Goal: Task Accomplishment & Management: Complete application form

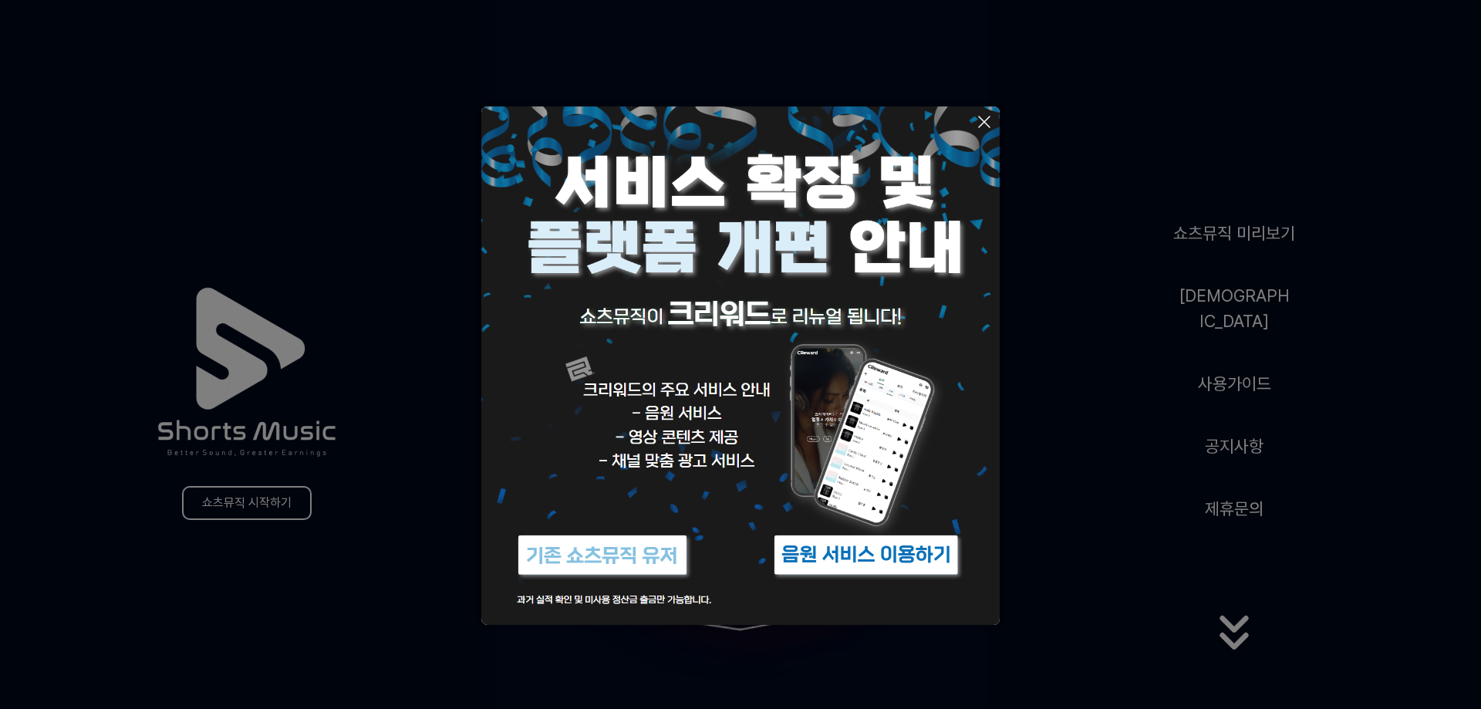
click at [982, 122] on icon at bounding box center [984, 122] width 19 height 19
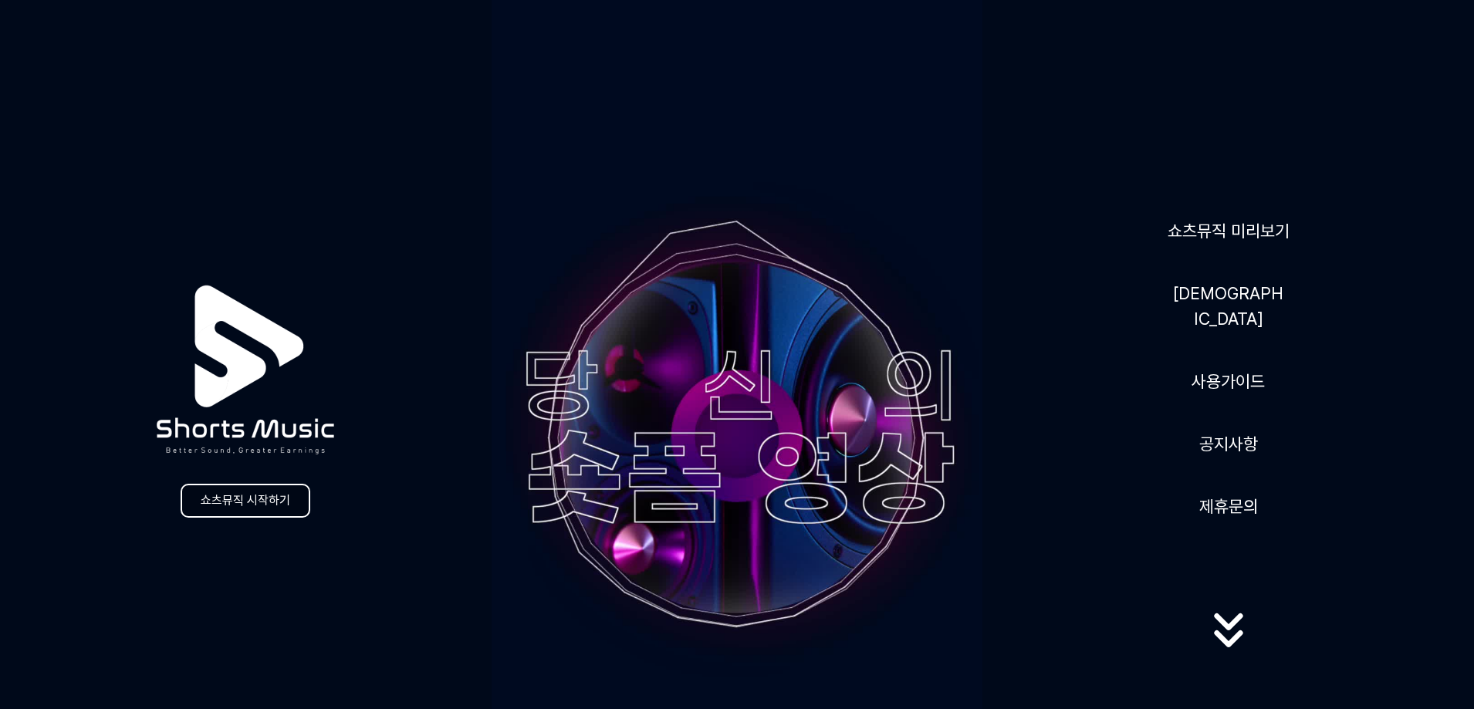
click at [271, 505] on link "쇼츠뮤직 시작하기" at bounding box center [246, 501] width 130 height 34
click at [1231, 620] on icon at bounding box center [1228, 630] width 99 height 62
click at [248, 507] on link "쇼츠뮤직 시작하기" at bounding box center [246, 501] width 130 height 34
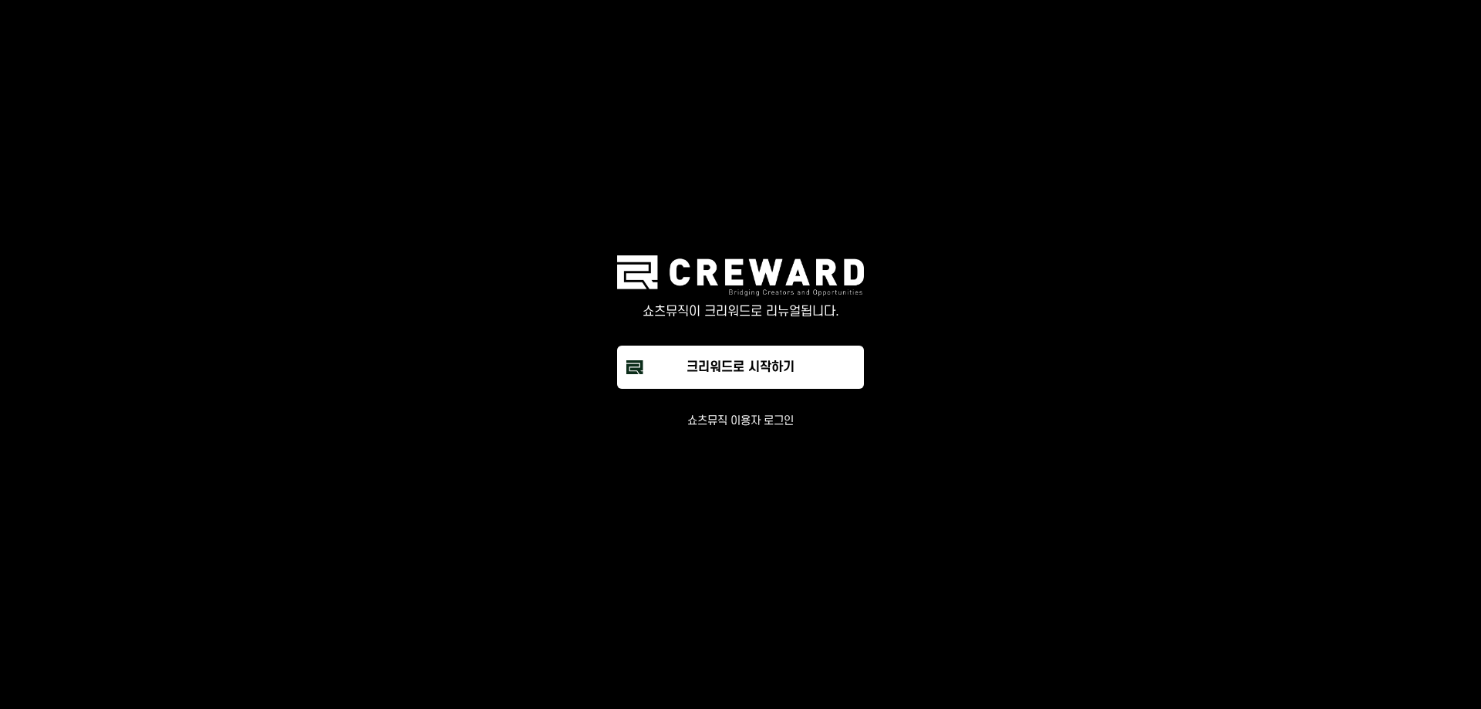
click at [781, 424] on button "쇼츠뮤직 이용자 로그인" at bounding box center [740, 421] width 106 height 15
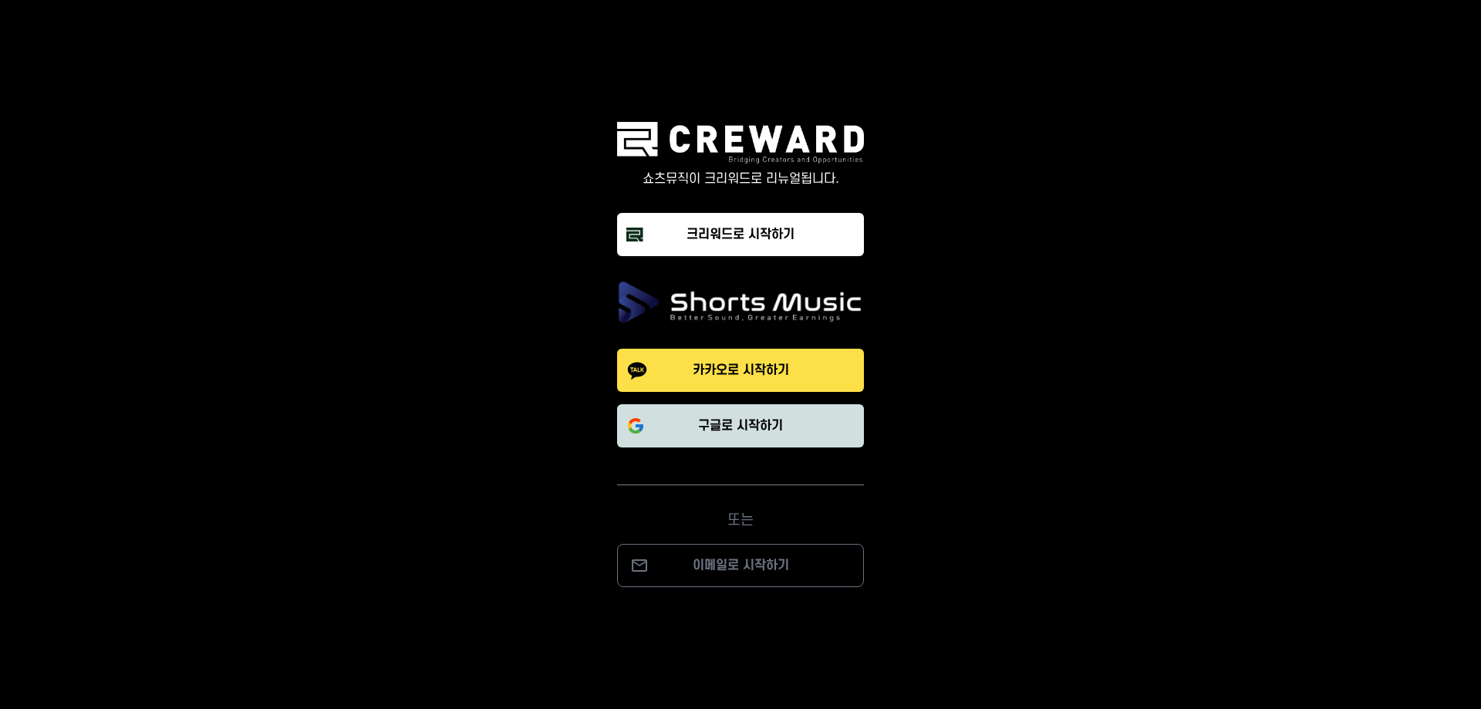
click at [754, 432] on p "구글로 시작하기" at bounding box center [740, 426] width 85 height 19
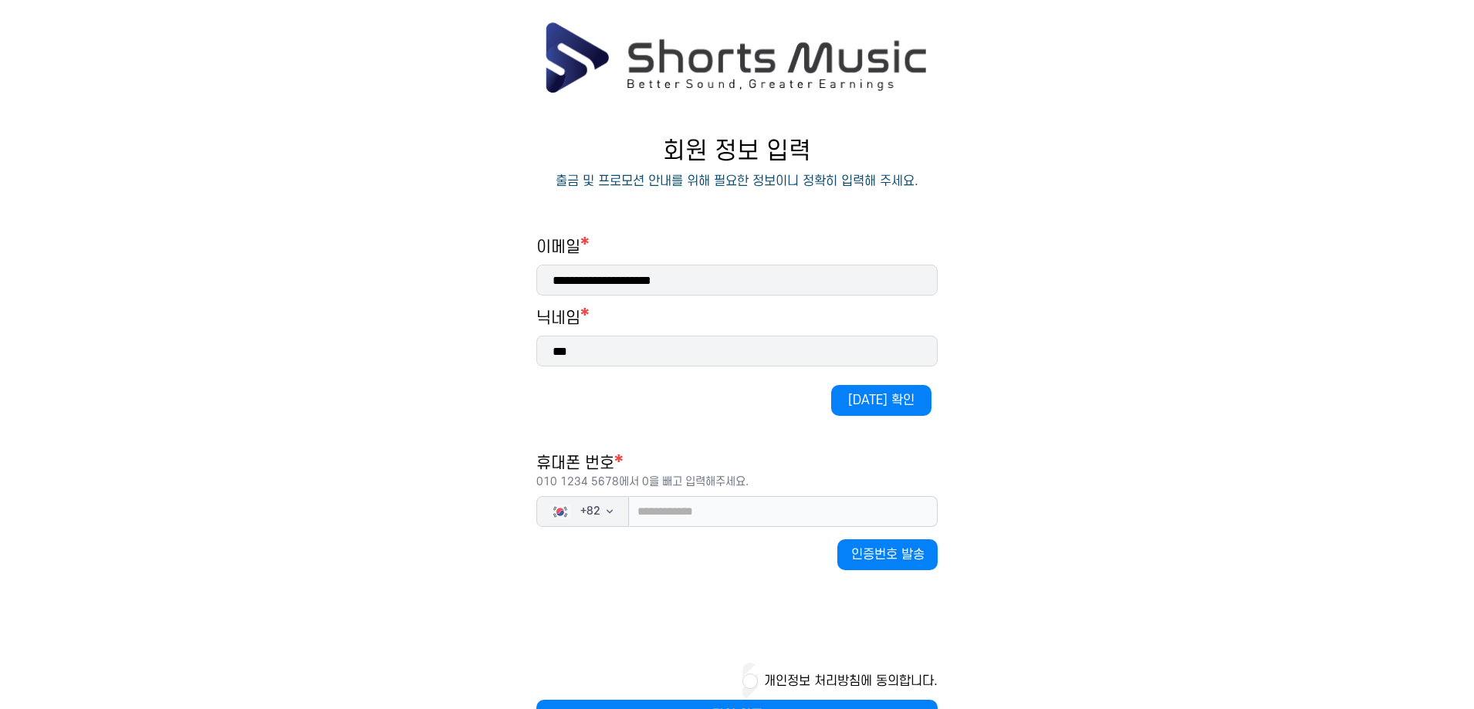
scroll to position [77, 0]
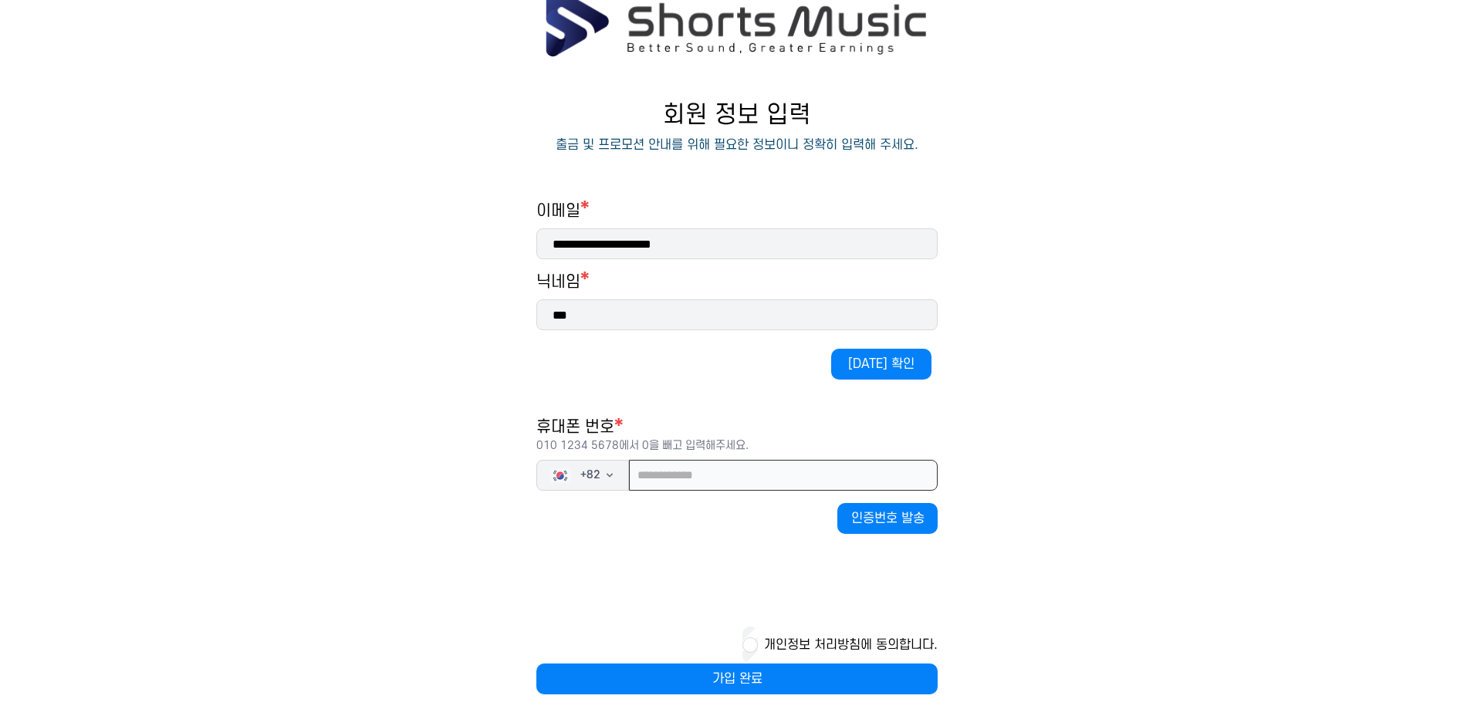
click at [727, 471] on input "tel" at bounding box center [783, 475] width 309 height 31
type input "**********"
click at [896, 393] on div "**********" at bounding box center [736, 448] width 401 height 494
click at [895, 363] on button "[DATE] 확인" at bounding box center [881, 364] width 100 height 31
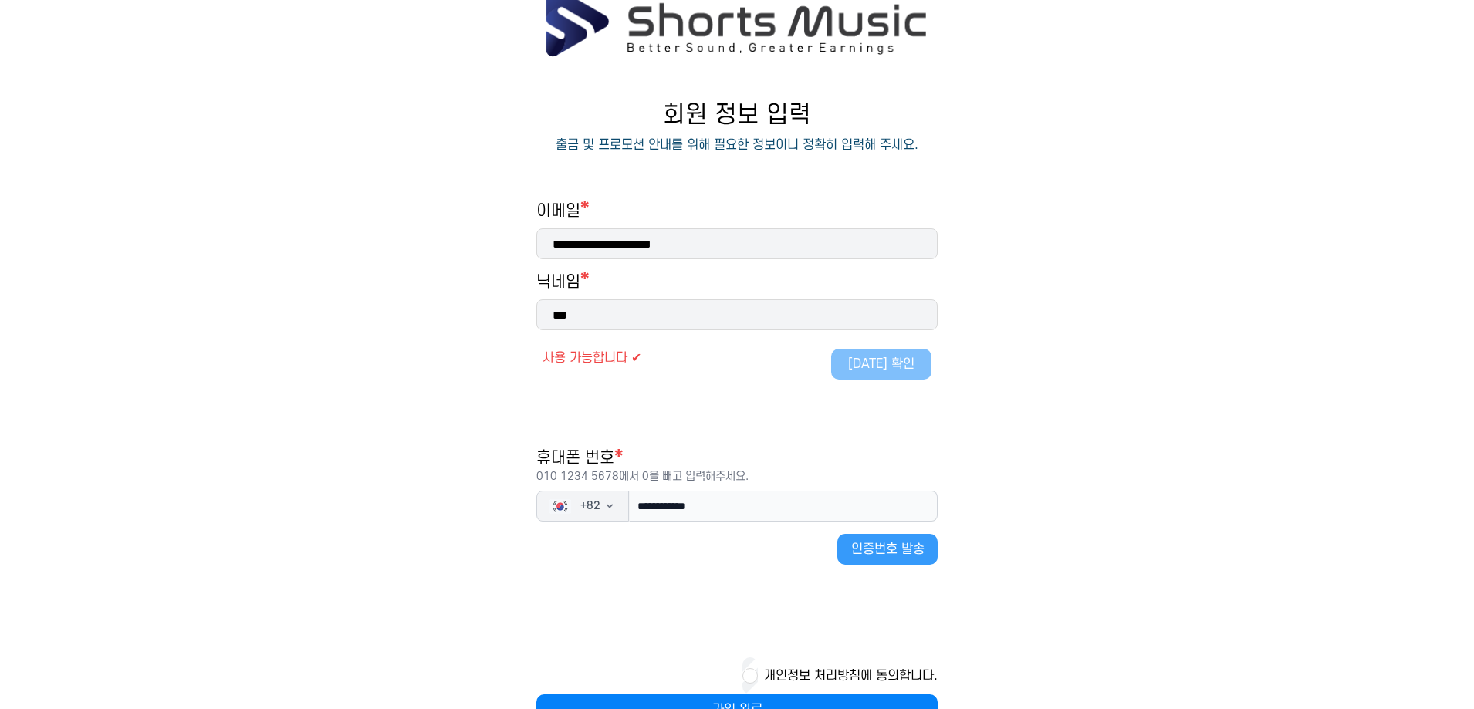
click at [893, 547] on button "인증번호 발송" at bounding box center [887, 549] width 100 height 31
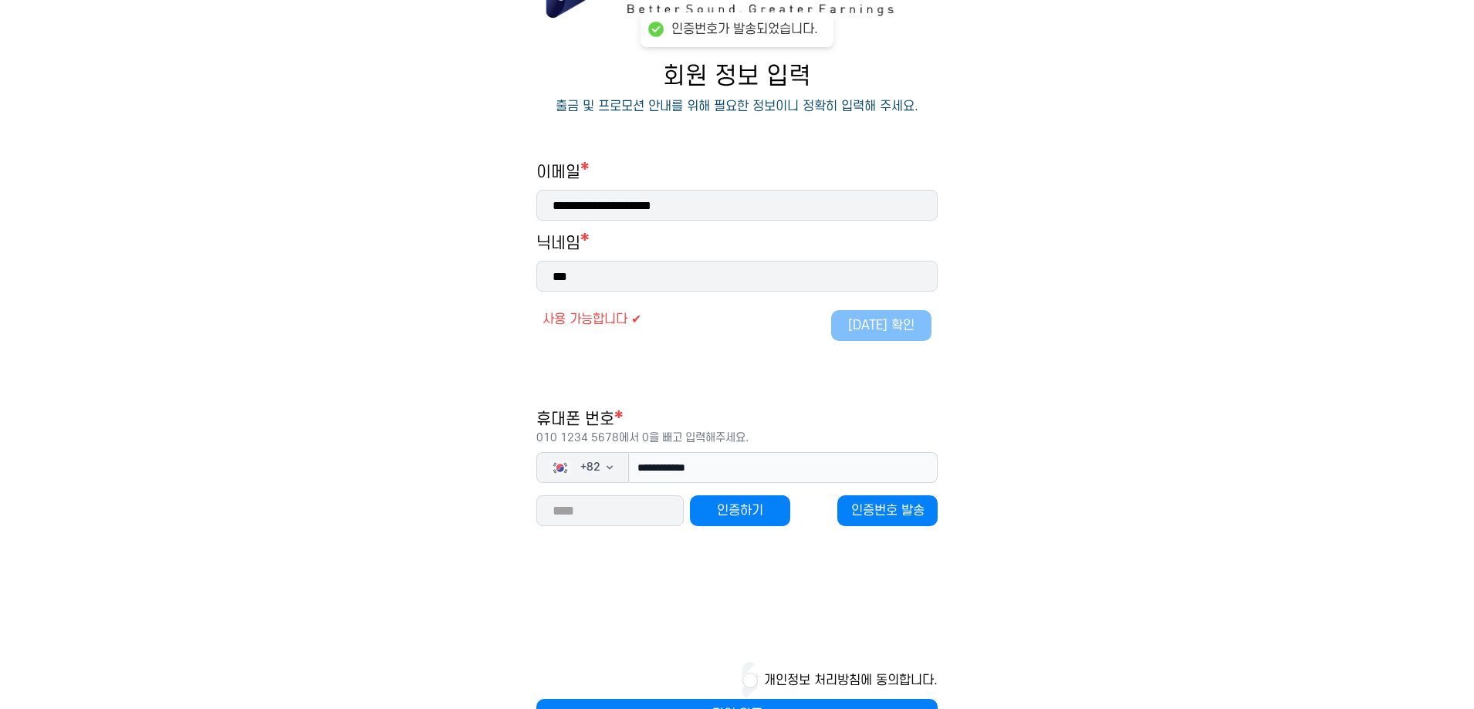
scroll to position [154, 0]
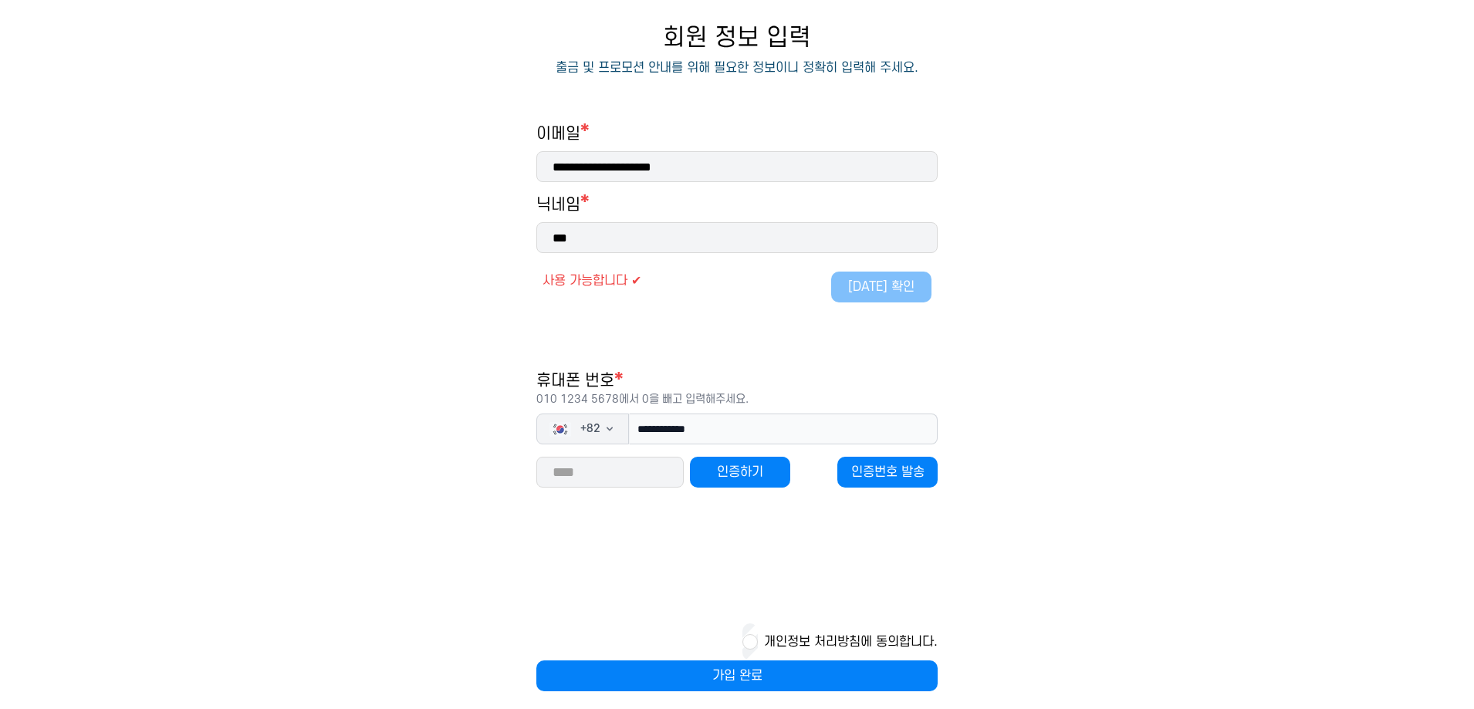
click at [637, 476] on input "number" at bounding box center [609, 472] width 147 height 31
type input "*****"
click at [736, 481] on button "인증하기" at bounding box center [740, 472] width 100 height 31
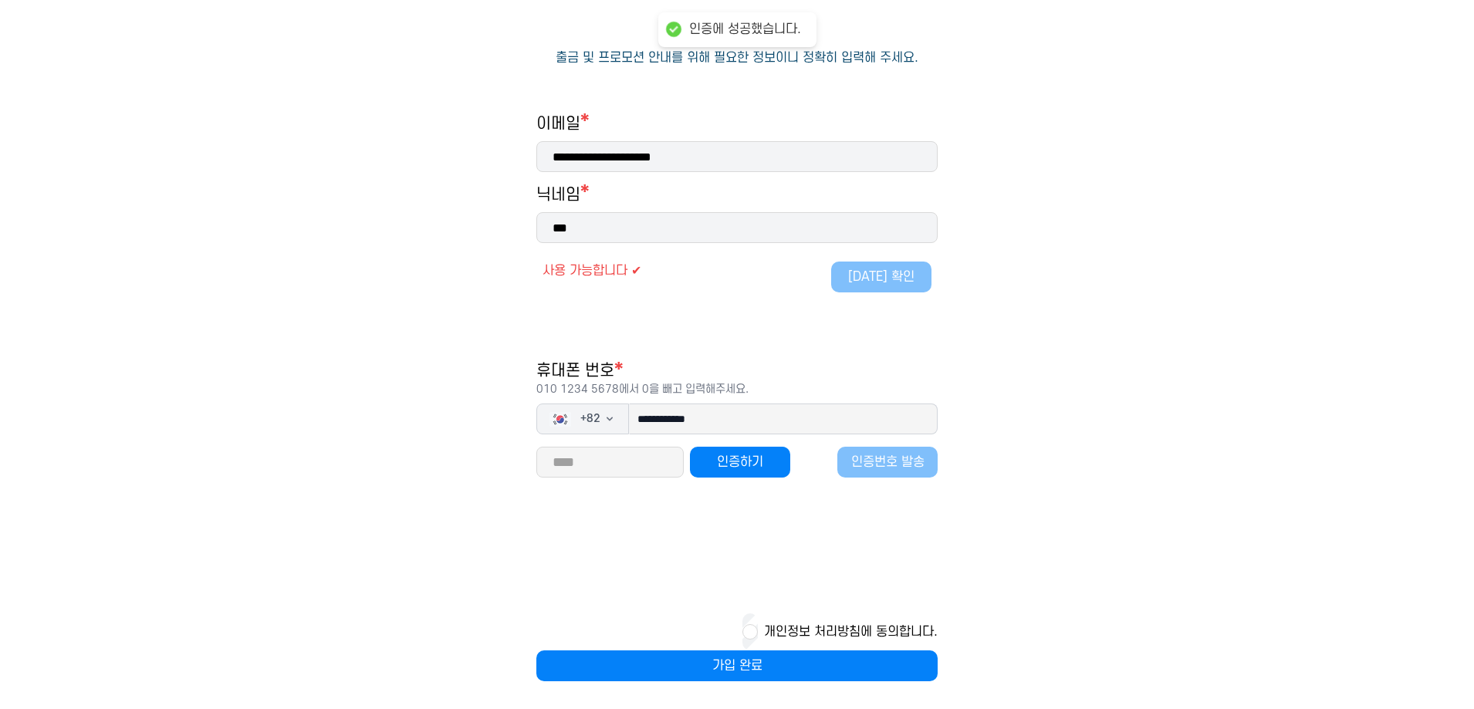
scroll to position [167, 0]
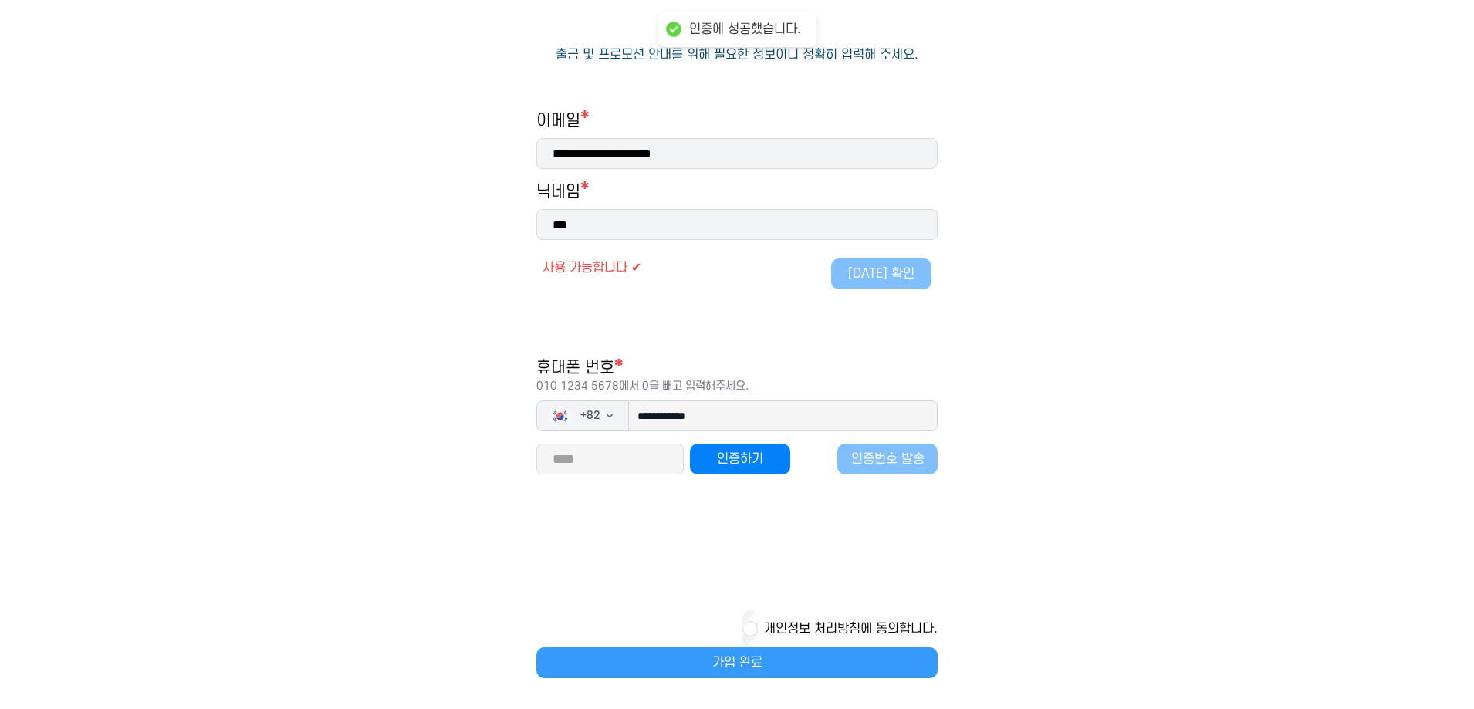
click at [735, 663] on button "가입 완료" at bounding box center [736, 662] width 401 height 31
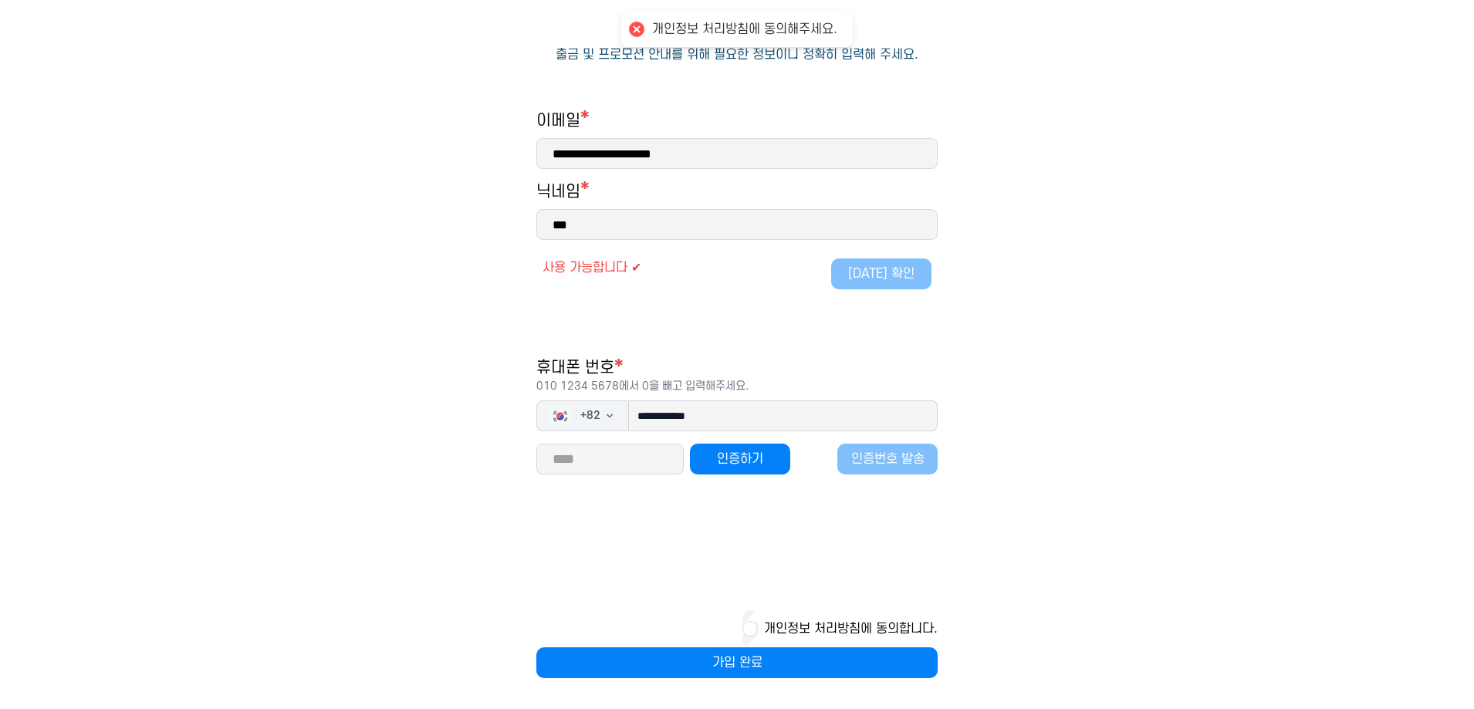
click at [758, 624] on div "개인정보 처리방침에 동의합니다." at bounding box center [736, 628] width 401 height 37
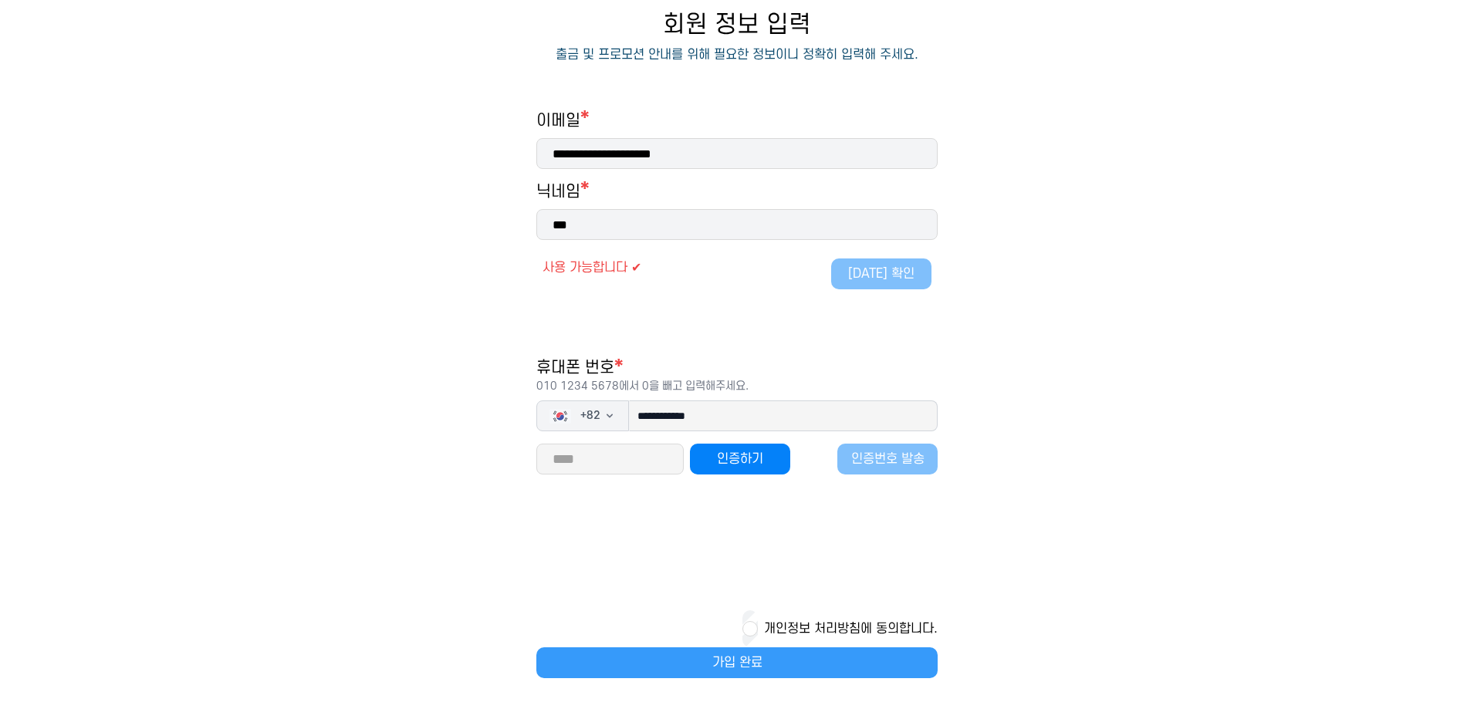
click at [752, 651] on button "가입 완료" at bounding box center [736, 662] width 401 height 31
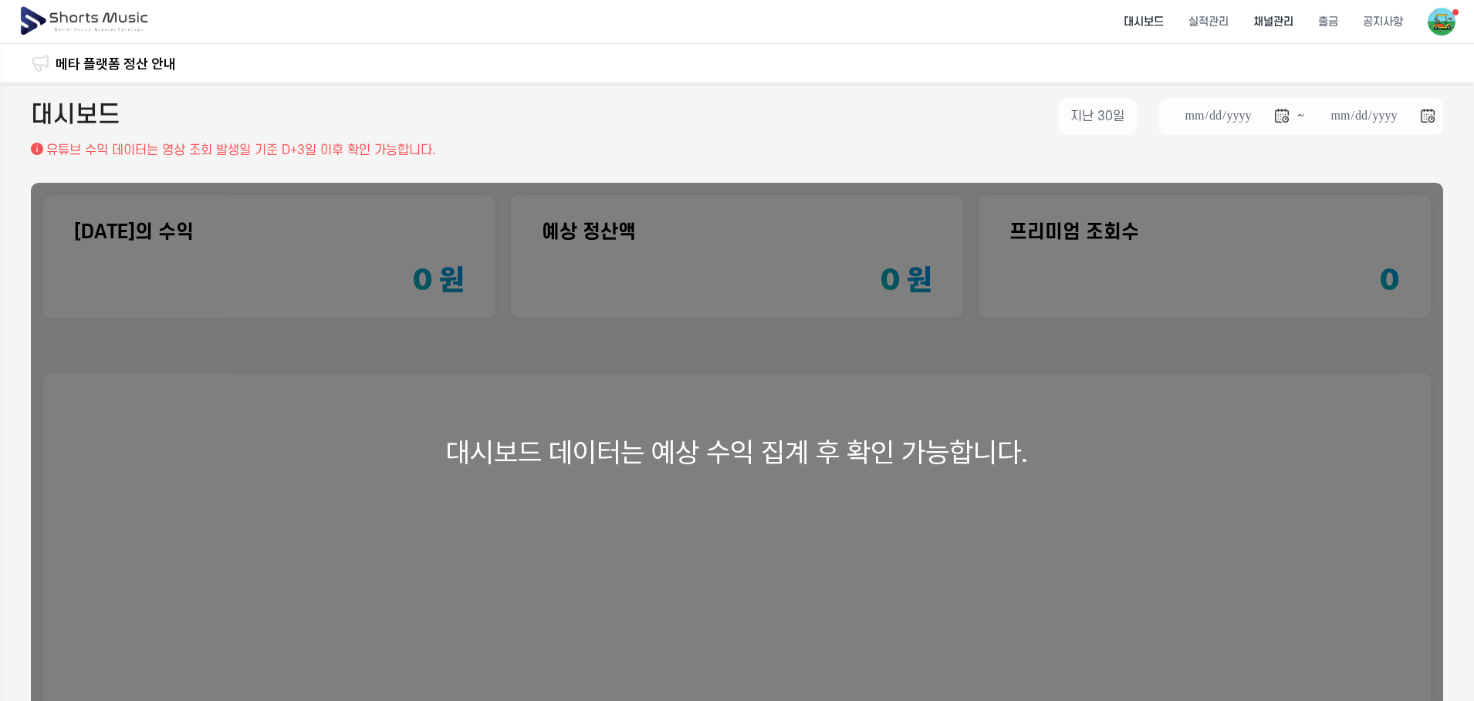
click at [1286, 23] on li "채널관리" at bounding box center [1273, 22] width 65 height 41
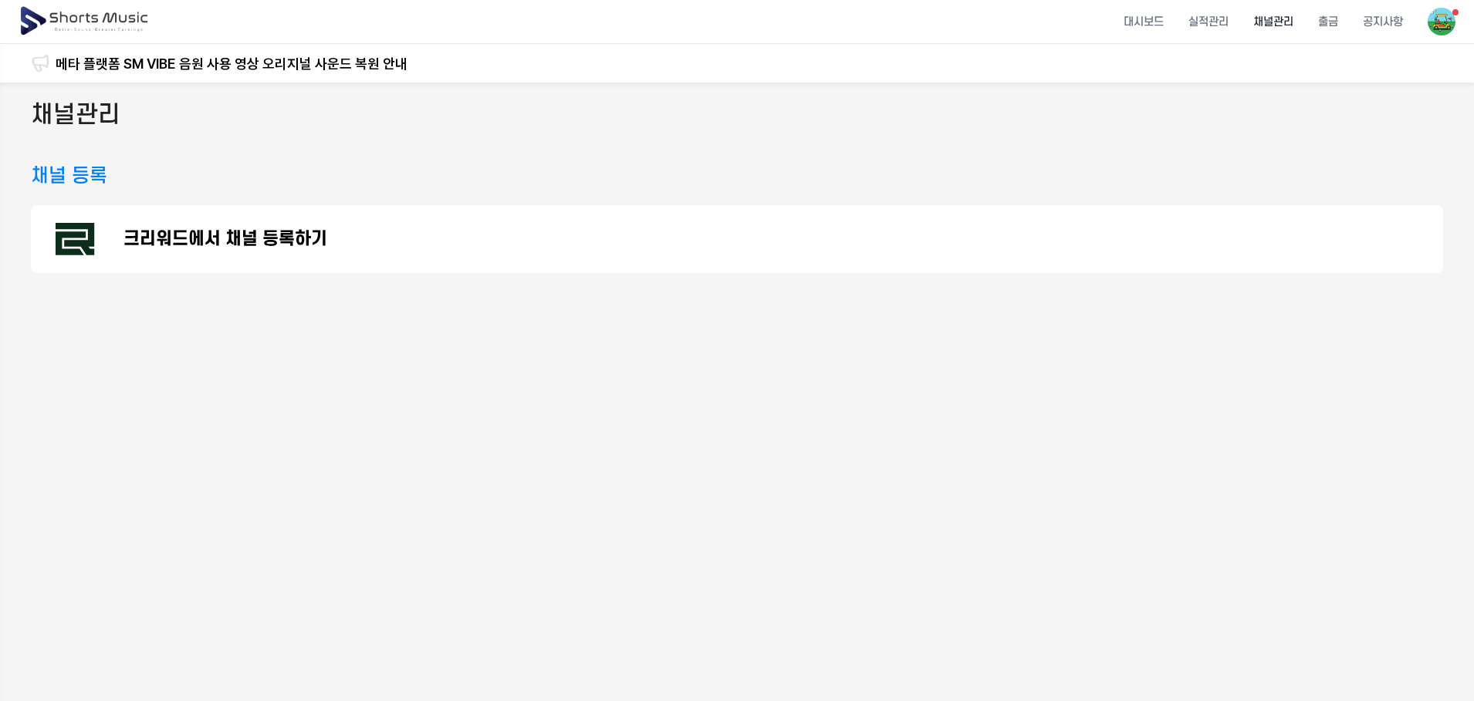
click at [457, 241] on div "크리워드에서 채널 등록하기" at bounding box center [737, 239] width 1412 height 68
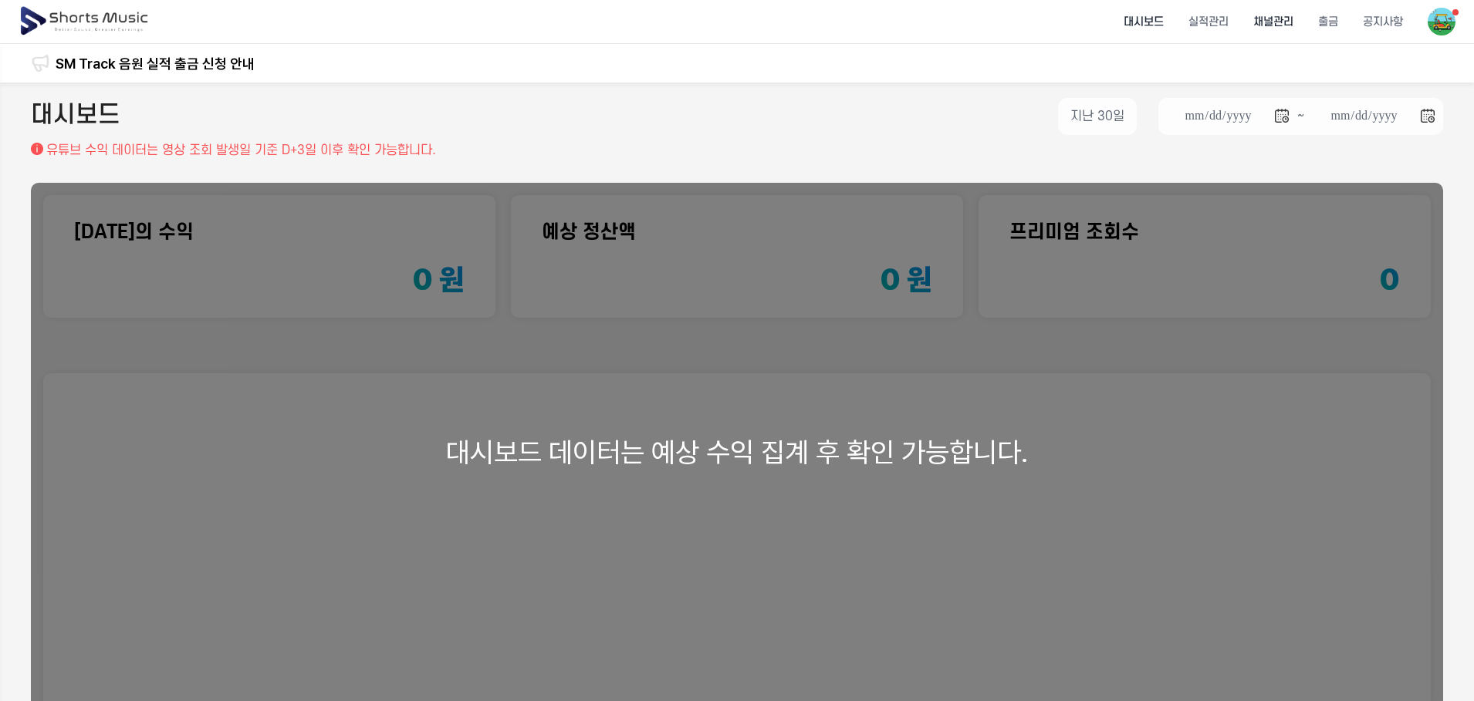
click at [1279, 18] on li "채널관리" at bounding box center [1273, 22] width 65 height 41
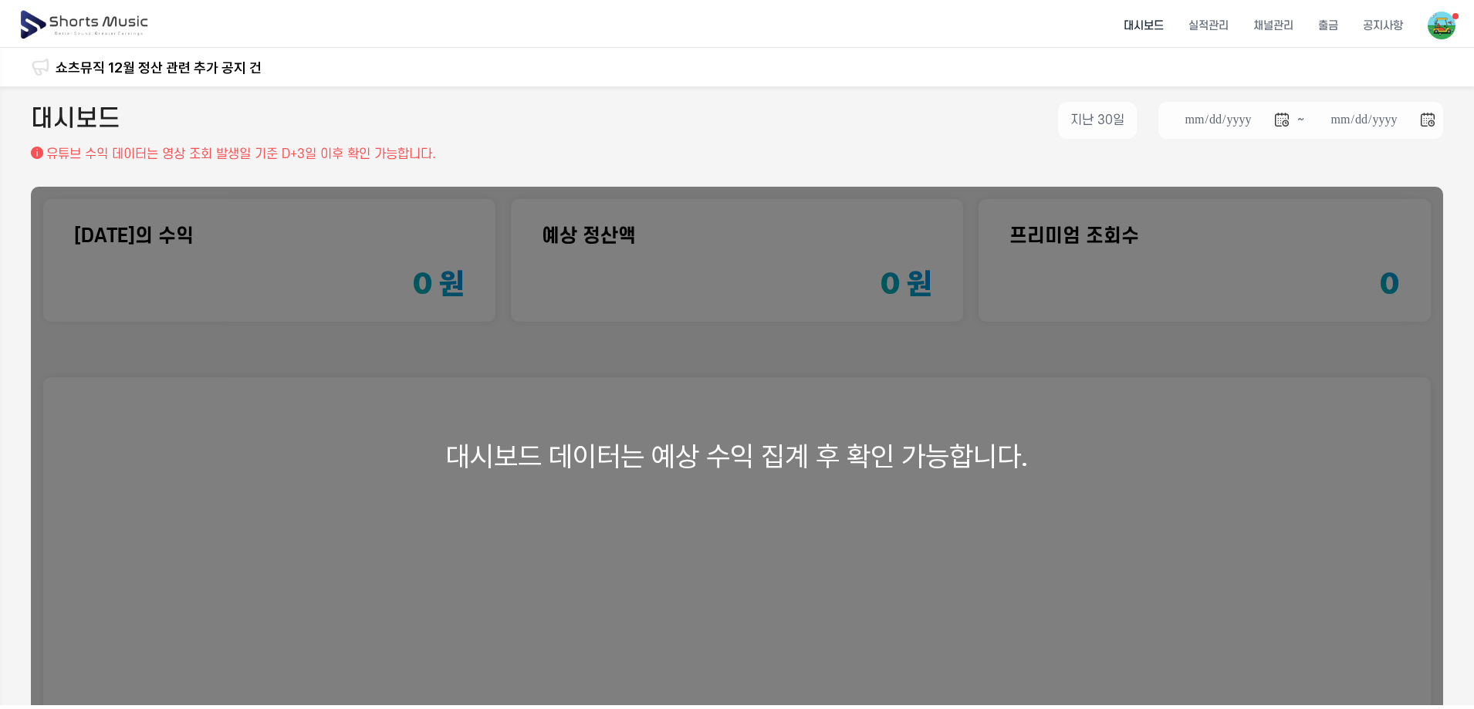
scroll to position [167, 0]
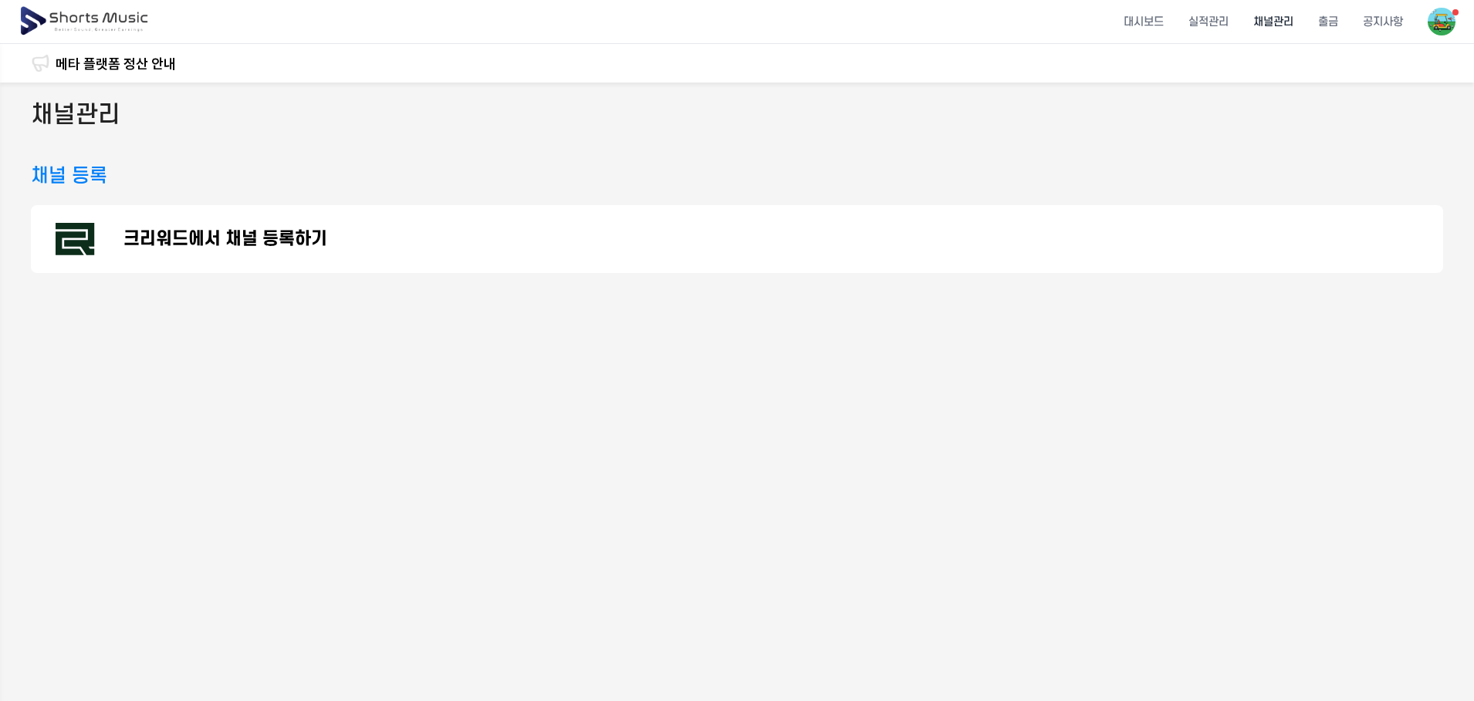
click at [93, 19] on img at bounding box center [85, 21] width 133 height 43
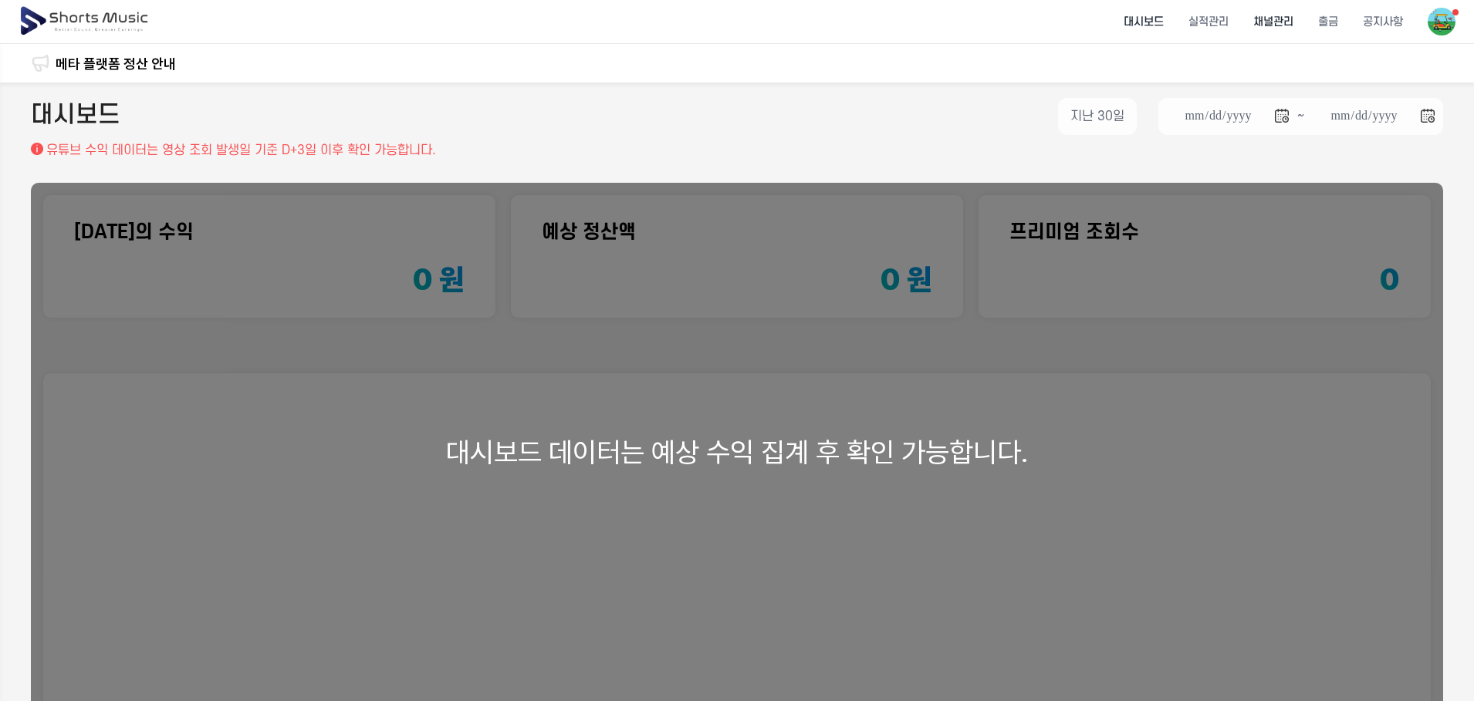
click at [1281, 28] on li "채널관리" at bounding box center [1273, 22] width 65 height 41
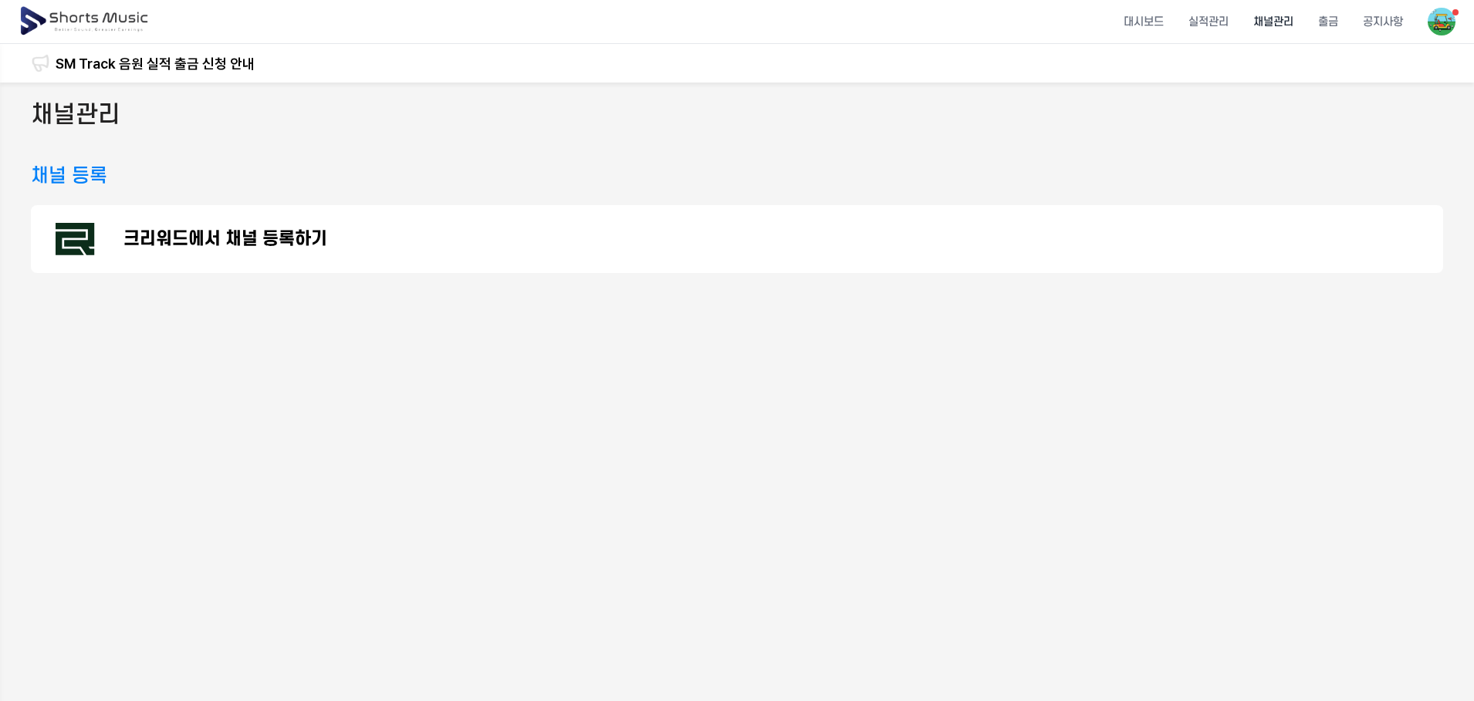
click at [279, 238] on p "크리워드에서 채널 등록하기" at bounding box center [225, 239] width 204 height 19
click at [294, 224] on div "크리워드에서 채널 등록하기" at bounding box center [737, 239] width 1412 height 68
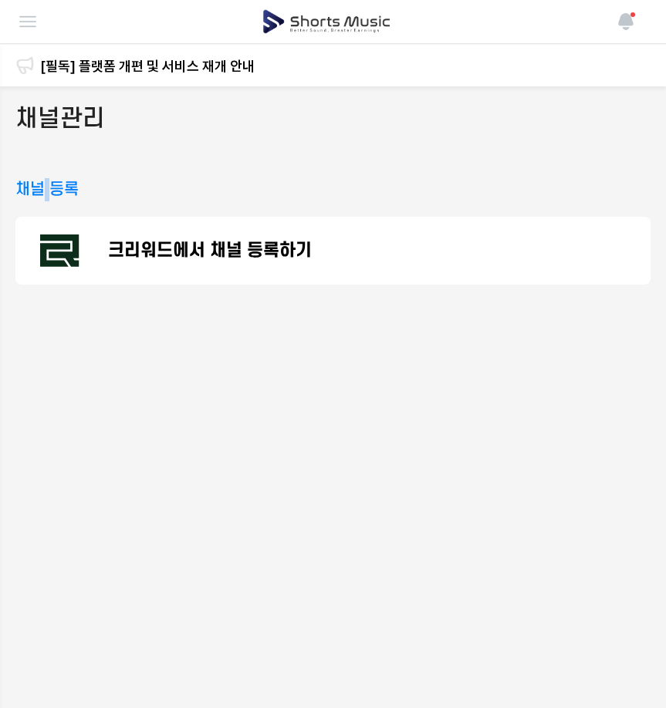
click at [48, 190] on h3 "채널 등록" at bounding box center [46, 189] width 63 height 23
click at [65, 103] on h2 "채널관리" at bounding box center [59, 119] width 89 height 35
drag, startPoint x: 312, startPoint y: 136, endPoint x: 339, endPoint y: 135, distance: 26.2
click at [22, 19] on img at bounding box center [28, 21] width 19 height 19
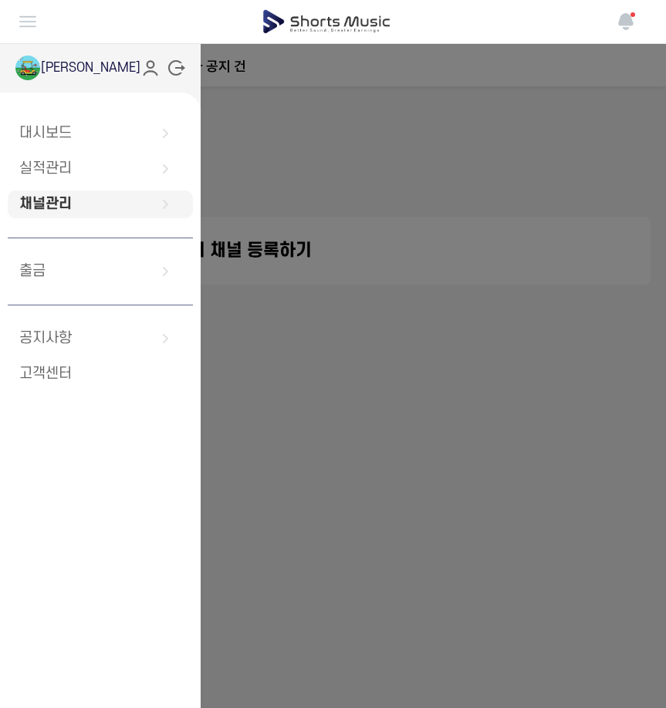
click at [174, 212] on link "채널관리" at bounding box center [100, 205] width 185 height 28
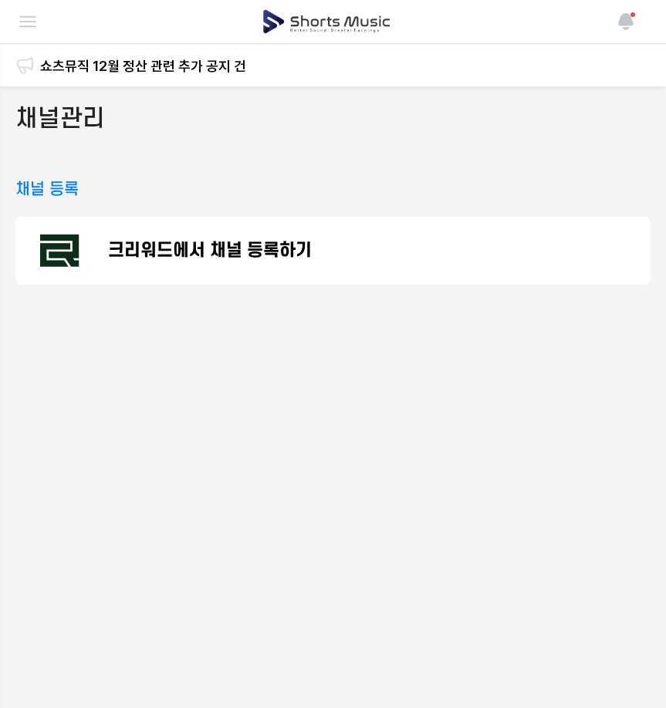
click at [33, 23] on img at bounding box center [28, 21] width 19 height 19
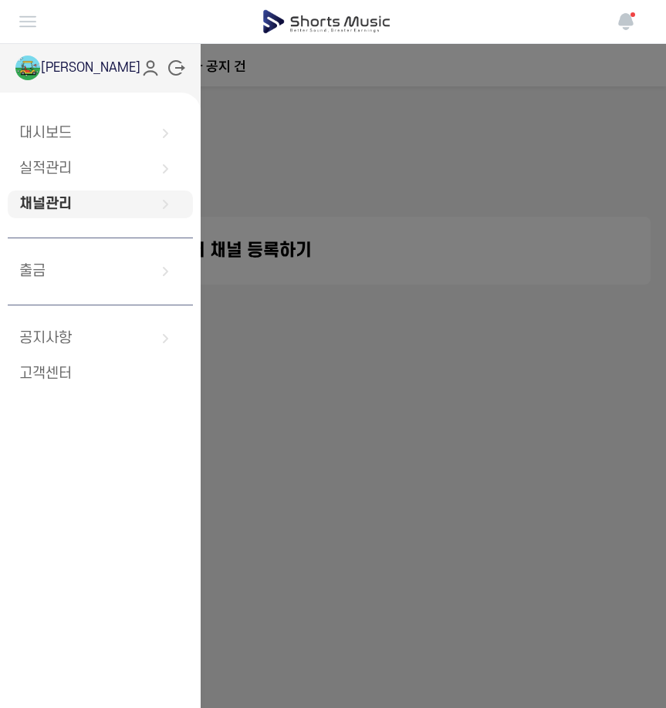
click at [62, 211] on link "채널관리" at bounding box center [100, 205] width 185 height 28
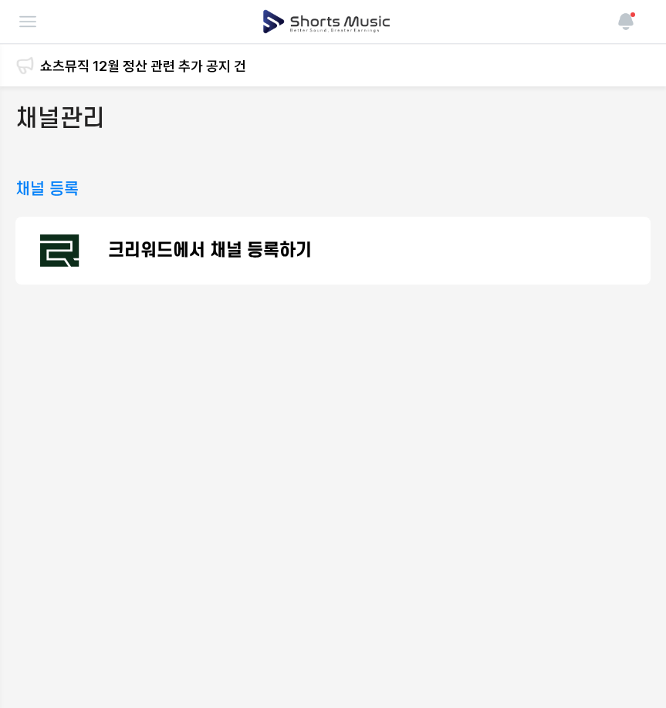
click at [116, 260] on p "크리워드에서 채널 등록하기" at bounding box center [210, 250] width 204 height 19
